Goal: Navigation & Orientation: Find specific page/section

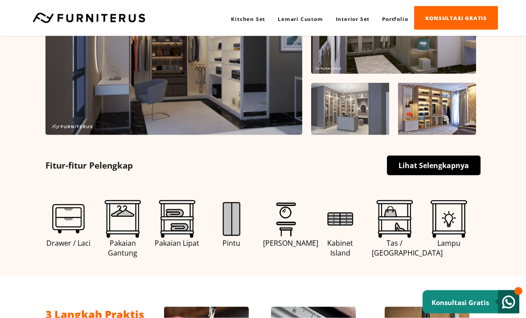
scroll to position [327, 0]
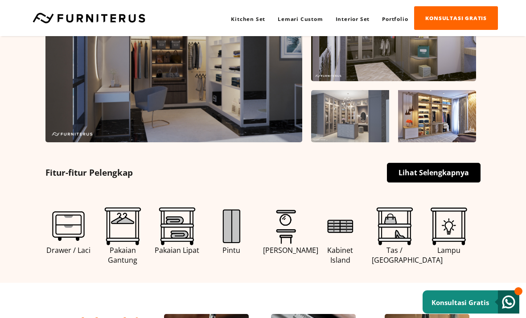
click at [451, 180] on link "Lihat Selengkapnya" at bounding box center [434, 173] width 94 height 20
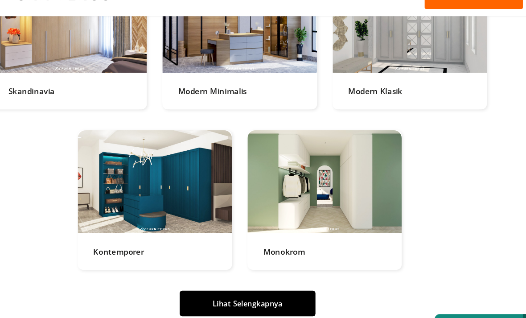
scroll to position [1898, 0]
click at [197, 90] on link at bounding box center [255, 55] width 131 height 119
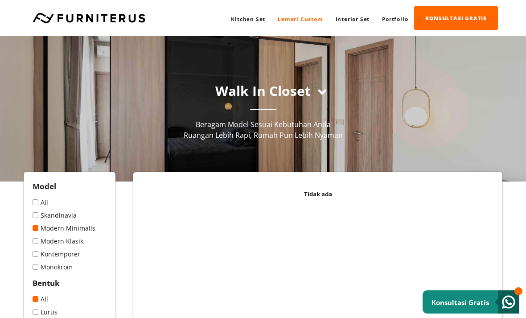
click at [309, 22] on link "Lemari Custom" at bounding box center [299, 18] width 57 height 23
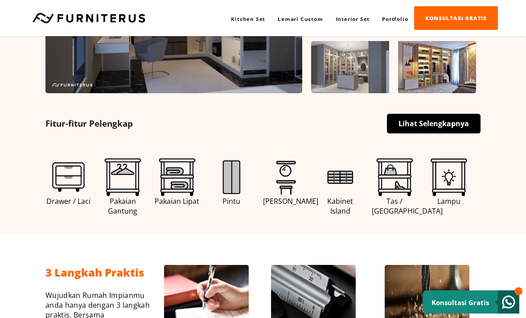
scroll to position [377, 0]
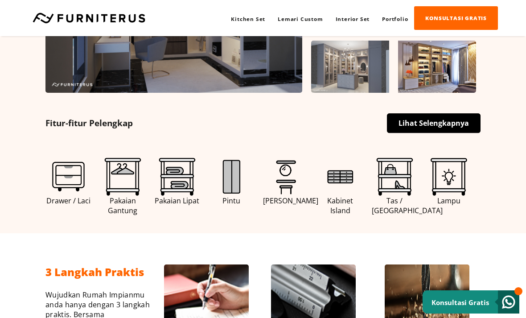
click at [286, 196] on img at bounding box center [286, 177] width 38 height 38
click at [284, 180] on img at bounding box center [286, 177] width 38 height 38
click at [280, 189] on img at bounding box center [286, 177] width 38 height 38
click at [283, 185] on img at bounding box center [286, 177] width 38 height 38
click at [307, 21] on link "Lemari Custom" at bounding box center [299, 18] width 57 height 23
